Goal: Information Seeking & Learning: Learn about a topic

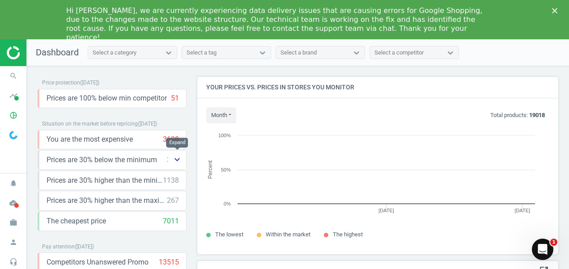
scroll to position [190, 368]
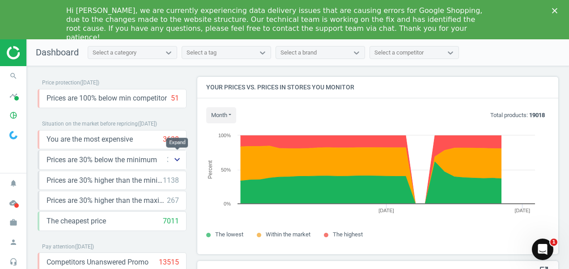
click at [174, 157] on icon "keyboard_arrow_down" at bounding box center [177, 159] width 11 height 11
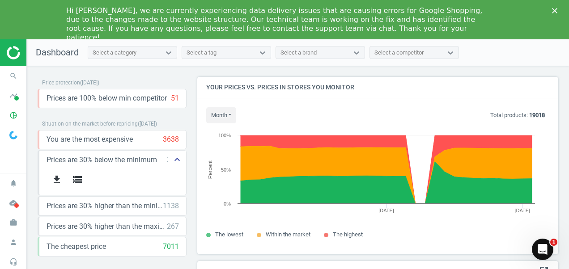
click at [174, 157] on icon "keyboard_arrow_up" at bounding box center [177, 159] width 11 height 11
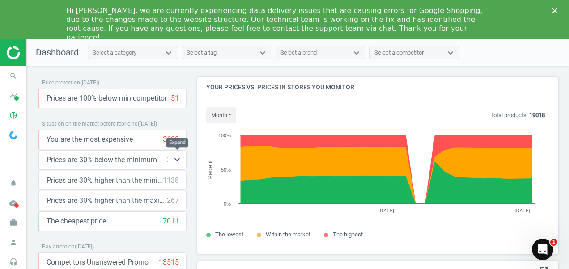
click at [179, 161] on icon "keyboard_arrow_down" at bounding box center [177, 159] width 11 height 11
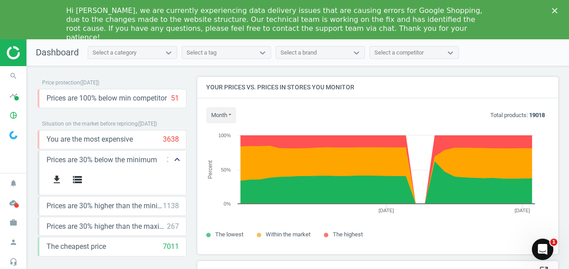
click at [179, 161] on icon "keyboard_arrow_up" at bounding box center [177, 159] width 11 height 11
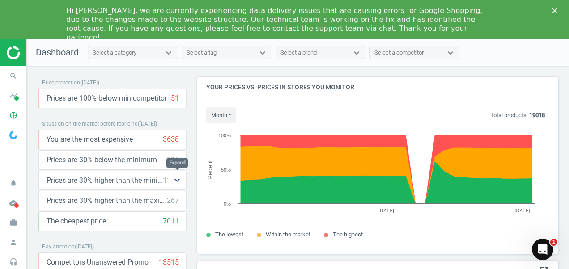
click at [177, 180] on icon "keyboard_arrow_down" at bounding box center [177, 180] width 11 height 11
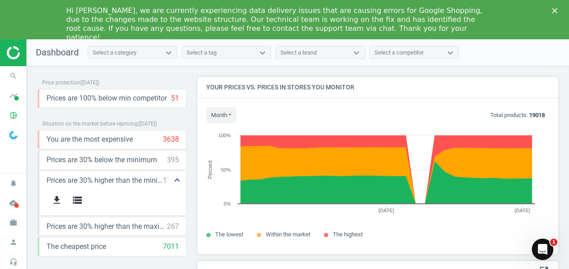
click at [177, 180] on icon "keyboard_arrow_up" at bounding box center [177, 180] width 11 height 11
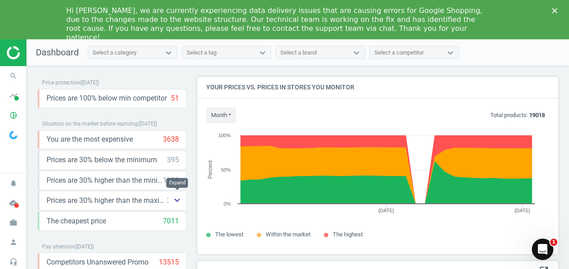
click at [174, 203] on icon "keyboard_arrow_down" at bounding box center [177, 200] width 11 height 11
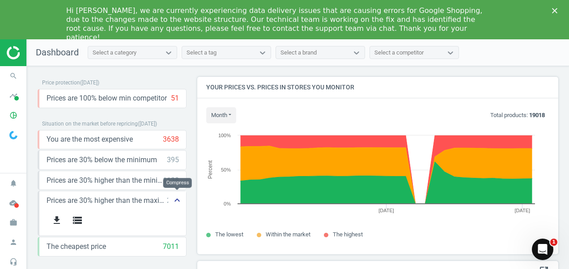
click at [175, 198] on icon "keyboard_arrow_up" at bounding box center [177, 200] width 11 height 11
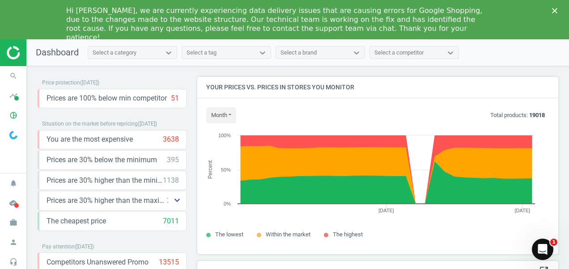
click at [175, 198] on icon "keyboard_arrow_down" at bounding box center [177, 200] width 11 height 11
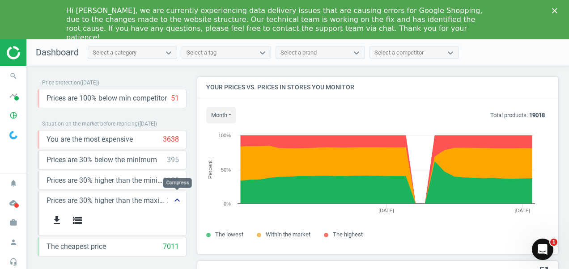
click at [175, 198] on icon "keyboard_arrow_up" at bounding box center [177, 200] width 11 height 11
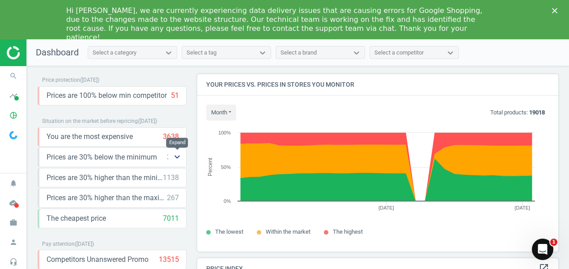
scroll to position [0, 0]
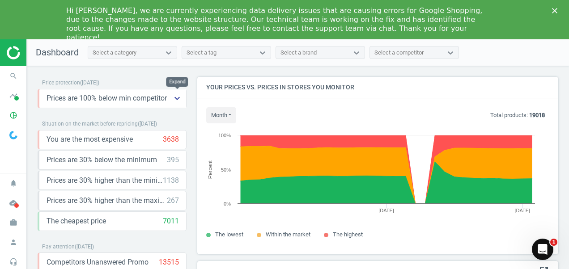
click at [179, 97] on icon "keyboard_arrow_down" at bounding box center [177, 98] width 11 height 11
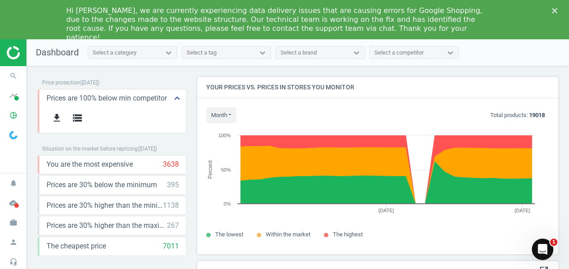
click at [179, 97] on icon "keyboard_arrow_up" at bounding box center [177, 98] width 11 height 11
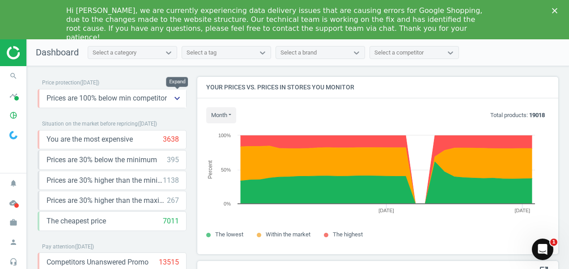
click at [179, 97] on icon "keyboard_arrow_down" at bounding box center [177, 98] width 11 height 11
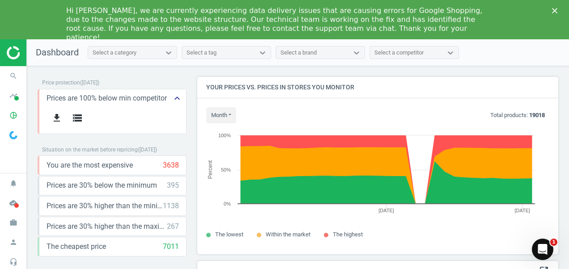
click at [179, 97] on icon "keyboard_arrow_up" at bounding box center [177, 98] width 11 height 11
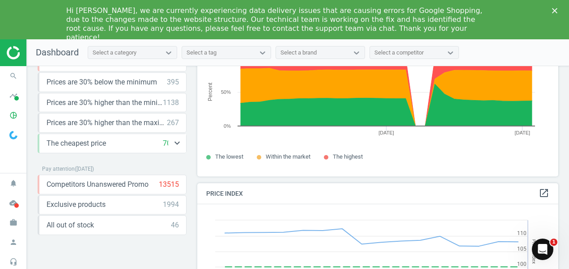
scroll to position [79, 0]
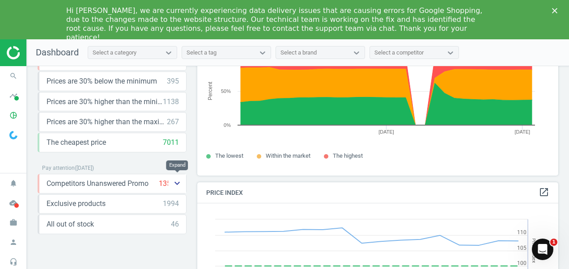
click at [178, 182] on icon "keyboard_arrow_down" at bounding box center [177, 183] width 11 height 11
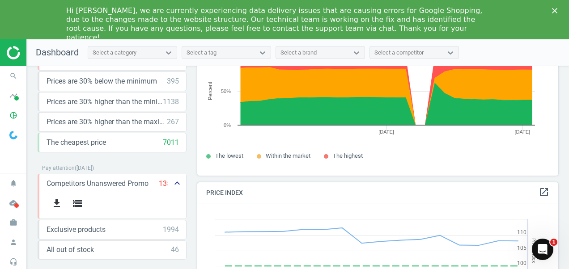
click at [179, 181] on icon "keyboard_arrow_up" at bounding box center [177, 183] width 11 height 11
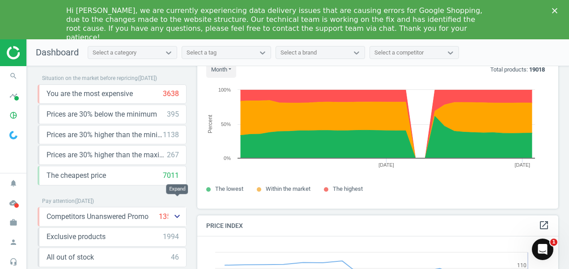
scroll to position [0, 0]
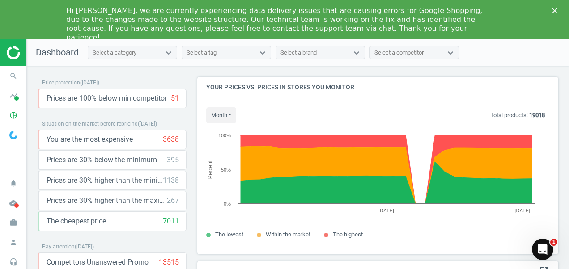
click at [557, 10] on icon "Close" at bounding box center [554, 10] width 5 height 5
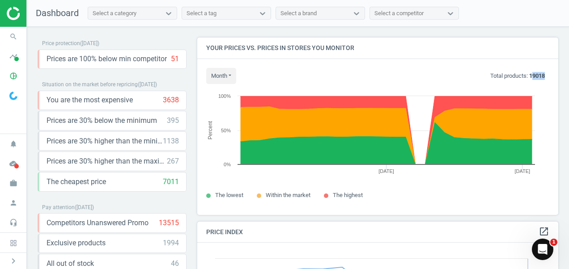
drag, startPoint x: 526, startPoint y: 73, endPoint x: 547, endPoint y: 75, distance: 21.1
click at [547, 75] on div "month Today Last 30 days Total products: 19018 Created with Highcharts 6.2.0 Pe…" at bounding box center [377, 137] width 361 height 156
click at [487, 69] on div "month Today Last 30 days Total products: 19018" at bounding box center [377, 76] width 343 height 16
click at [528, 81] on div "month Today Last 30 days Total products: 19018" at bounding box center [377, 76] width 343 height 16
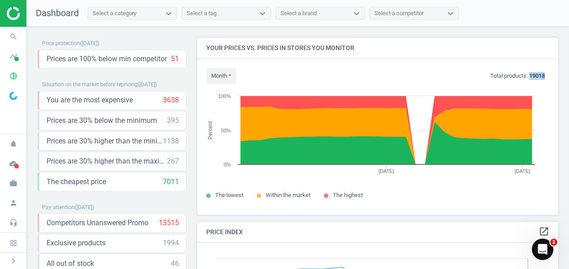
drag, startPoint x: 528, startPoint y: 81, endPoint x: 529, endPoint y: 76, distance: 5.2
click at [529, 76] on div "month Today Last 30 days Total products: 19018" at bounding box center [377, 76] width 343 height 16
click at [529, 76] on b "19018" at bounding box center [537, 75] width 16 height 7
click at [358, 48] on h4 "Your prices vs. prices in stores you monitor" at bounding box center [377, 48] width 361 height 21
click at [143, 10] on div "Select a category" at bounding box center [124, 14] width 72 height 12
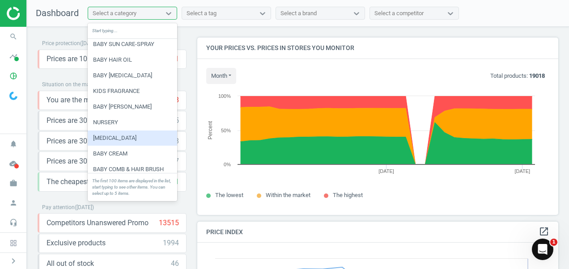
scroll to position [1173, 0]
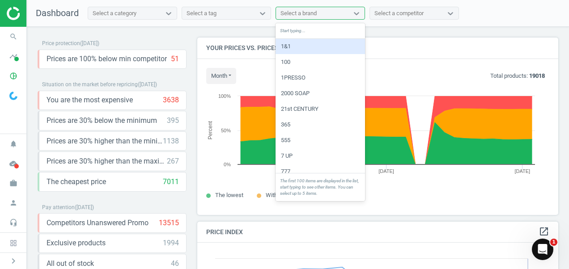
click at [314, 17] on div "Select a brand" at bounding box center [298, 13] width 36 height 8
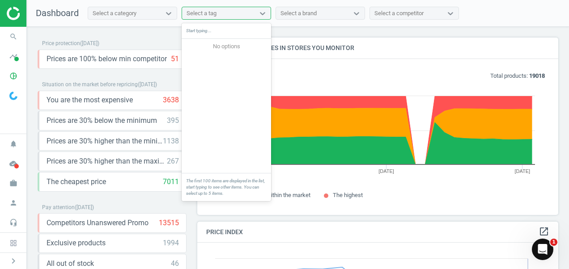
click at [251, 12] on div "Select a tag" at bounding box center [218, 14] width 72 height 12
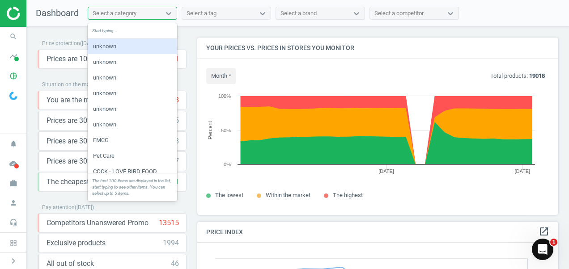
click at [153, 11] on div "Select a category" at bounding box center [124, 14] width 72 height 12
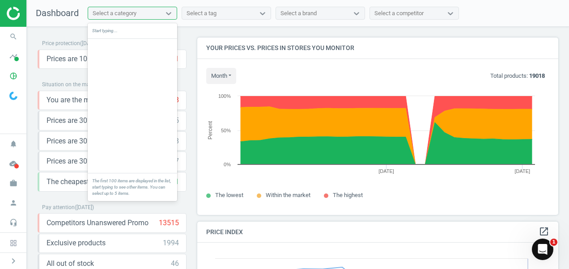
scroll to position [1118, 0]
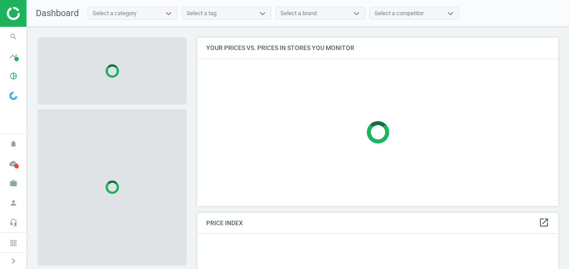
scroll to position [182, 368]
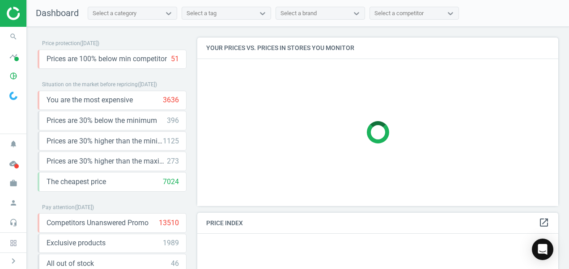
click at [132, 8] on div "Select a category" at bounding box center [124, 14] width 72 height 12
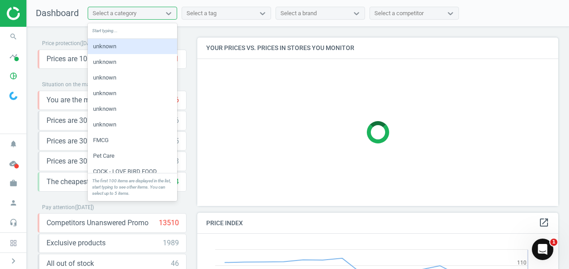
scroll to position [219, 368]
click at [127, 31] on div "Start typing..." at bounding box center [132, 31] width 89 height 16
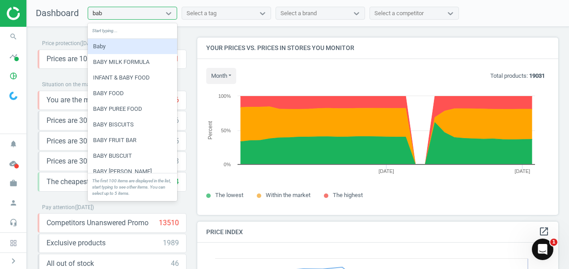
type input "baby"
click at [98, 48] on div "Baby" at bounding box center [132, 46] width 89 height 15
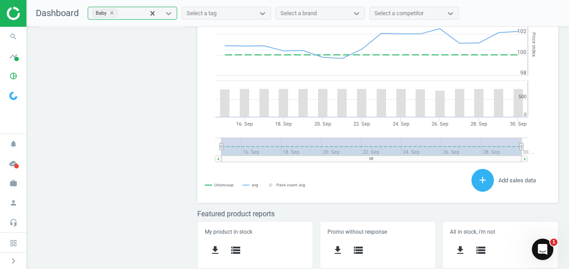
scroll to position [0, 0]
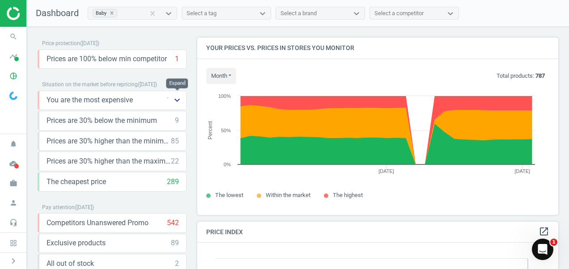
click at [173, 97] on icon "keyboard_arrow_down" at bounding box center [177, 100] width 11 height 11
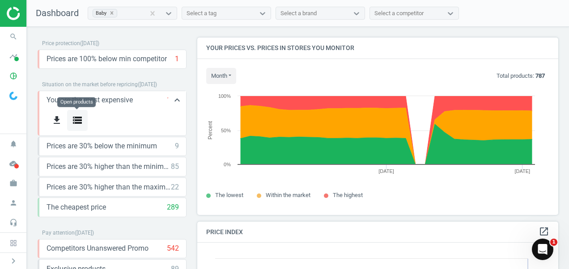
click at [78, 116] on icon "storage" at bounding box center [77, 120] width 11 height 11
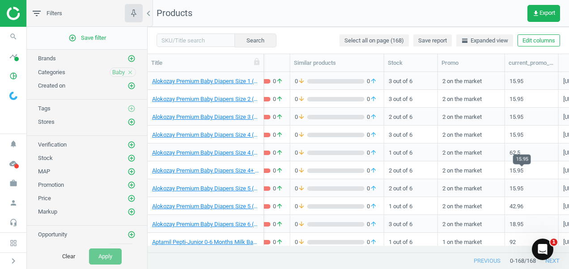
scroll to position [0, 367]
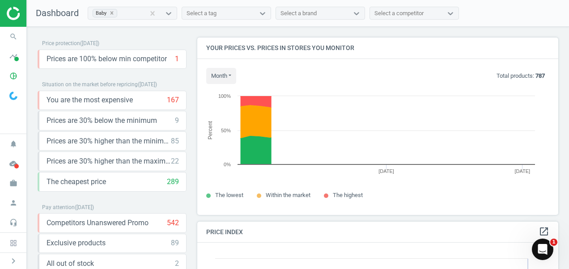
scroll to position [219, 368]
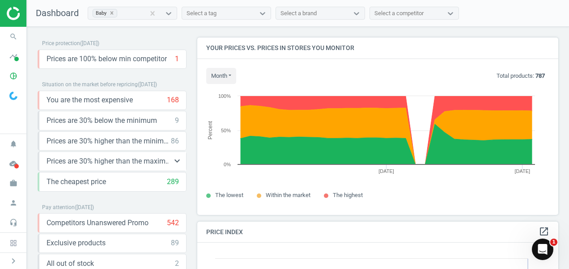
click at [157, 162] on span "Prices are 30% higher than the maximal" at bounding box center [108, 161] width 124 height 10
click at [178, 159] on icon "keyboard_arrow_down" at bounding box center [177, 161] width 11 height 11
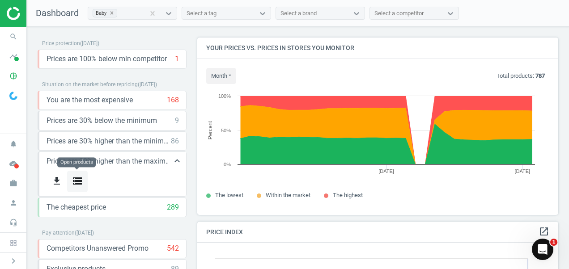
click at [76, 179] on icon "storage" at bounding box center [77, 181] width 11 height 11
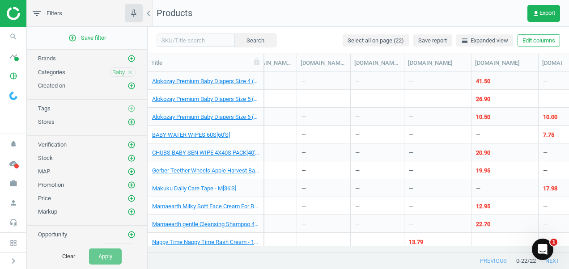
scroll to position [0, 2087]
